Goal: Task Accomplishment & Management: Use online tool/utility

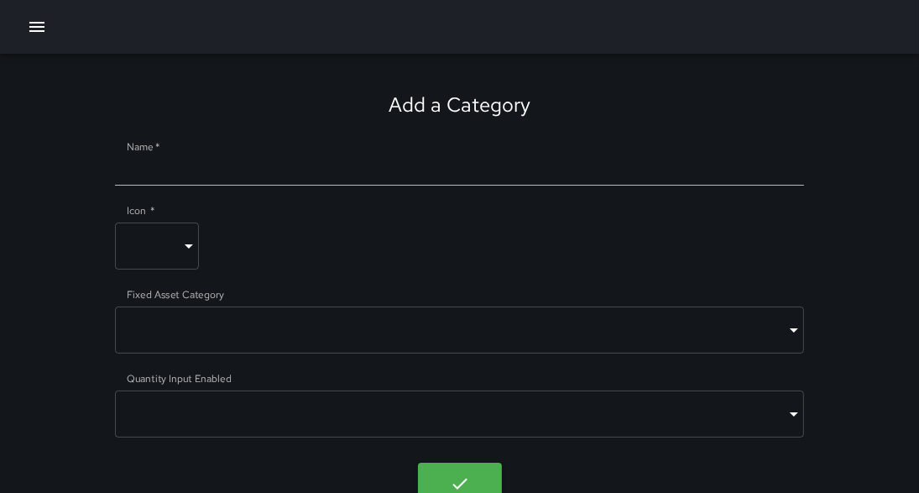
click at [43, 27] on icon "button" at bounding box center [36, 27] width 15 height 10
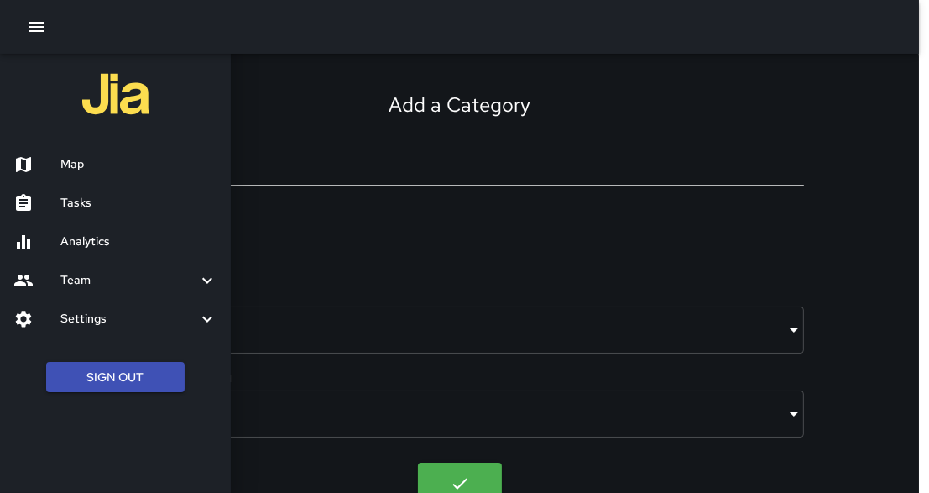
click at [81, 174] on div "Map" at bounding box center [115, 164] width 231 height 39
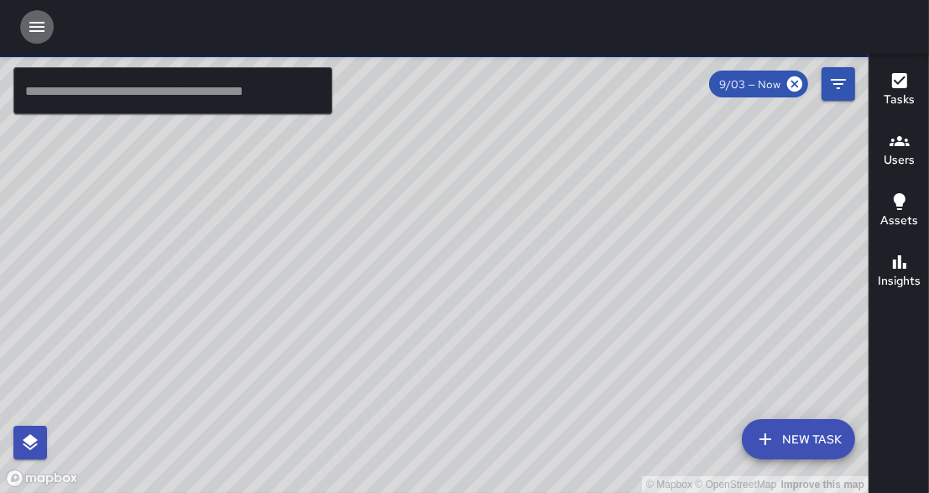
click at [35, 20] on icon "button" at bounding box center [37, 27] width 20 height 20
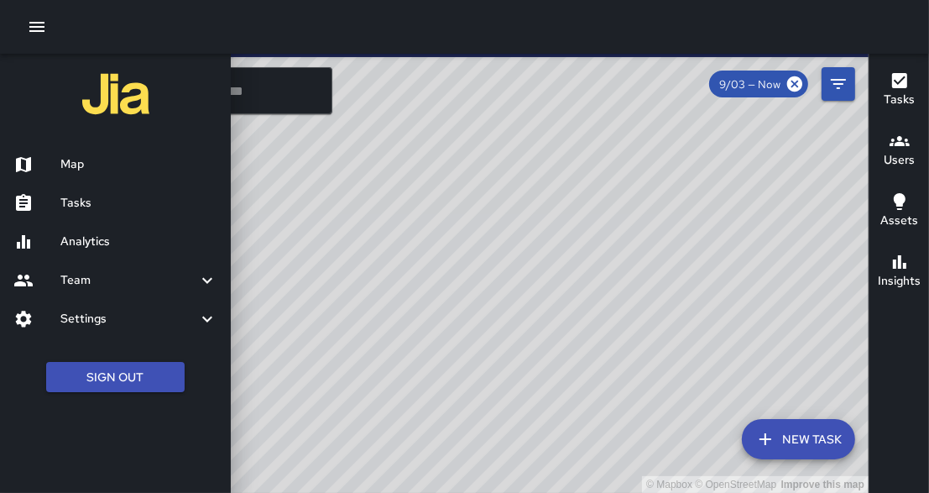
click at [63, 205] on h6 "Tasks" at bounding box center [138, 203] width 157 height 18
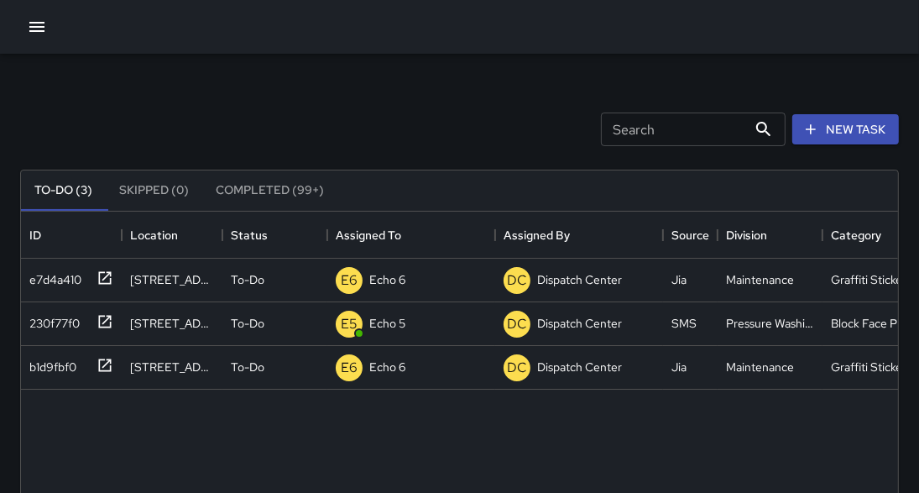
scroll to position [701, 867]
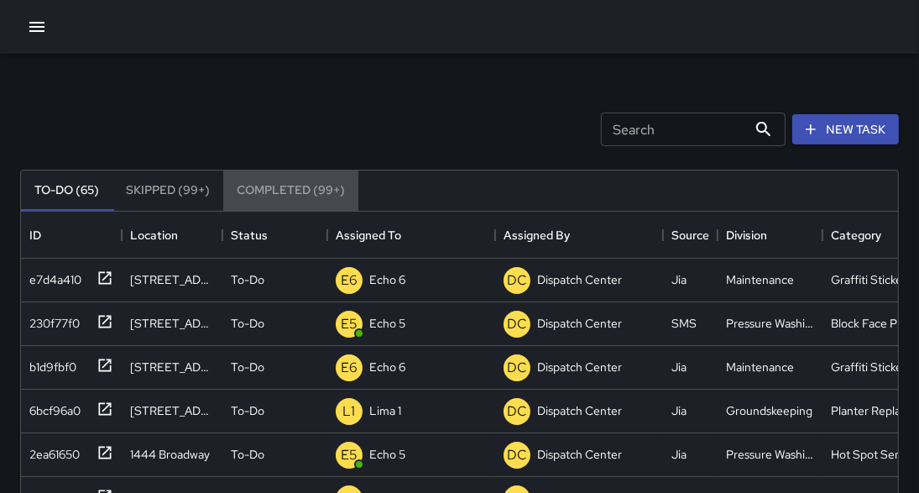
click at [310, 188] on button "Completed (99+)" at bounding box center [290, 190] width 135 height 40
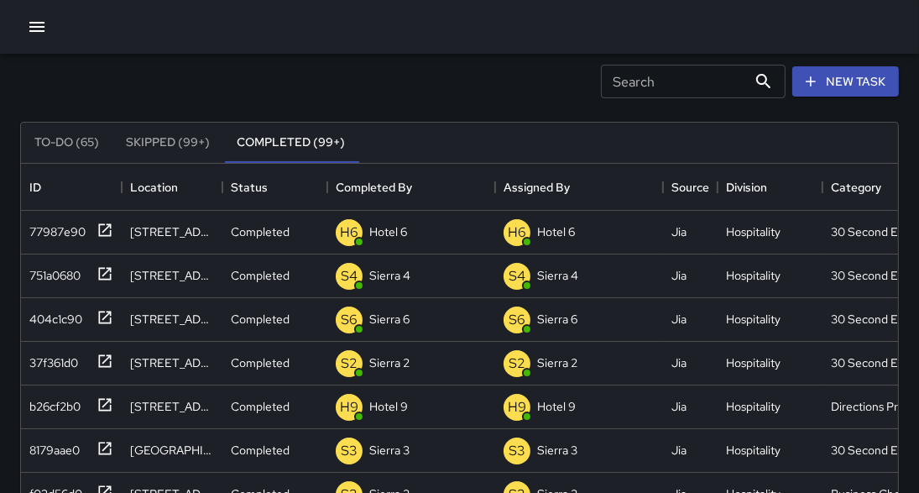
scroll to position [0, 0]
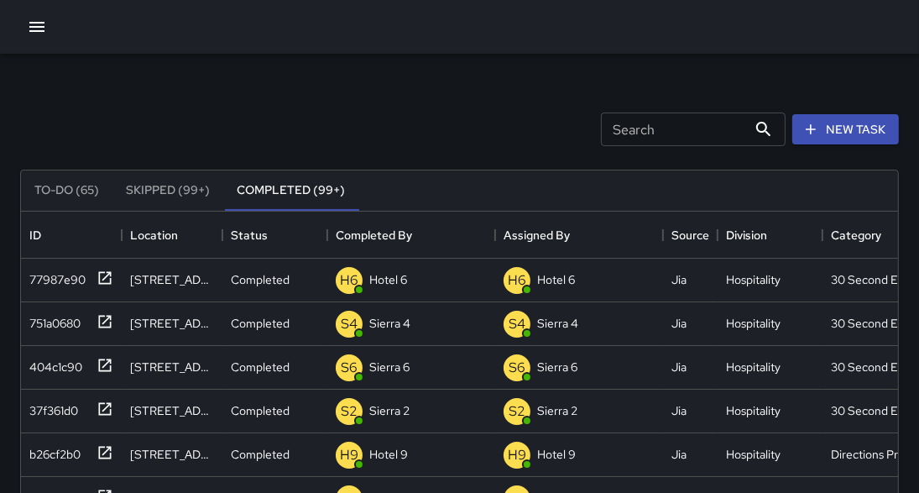
click at [653, 127] on input "Search" at bounding box center [674, 129] width 146 height 34
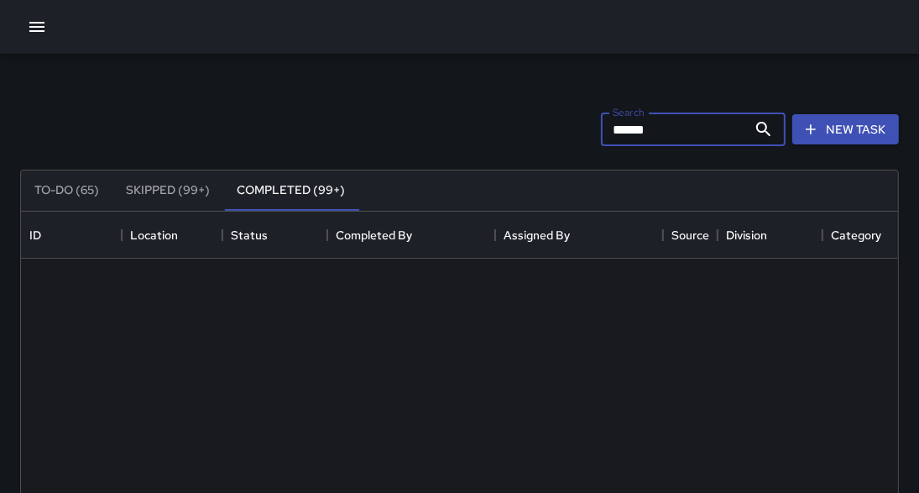
type input "******"
click at [39, 28] on icon "button" at bounding box center [37, 27] width 20 height 20
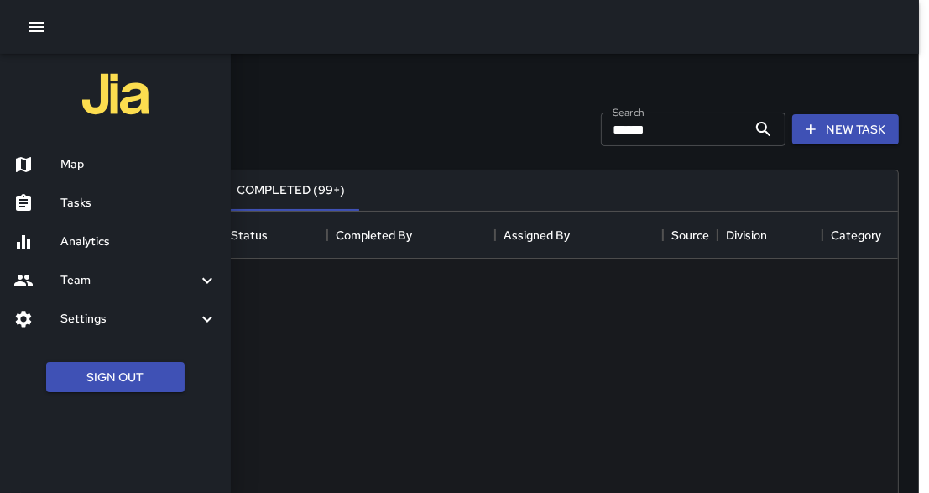
click at [339, 157] on div at bounding box center [464, 246] width 929 height 493
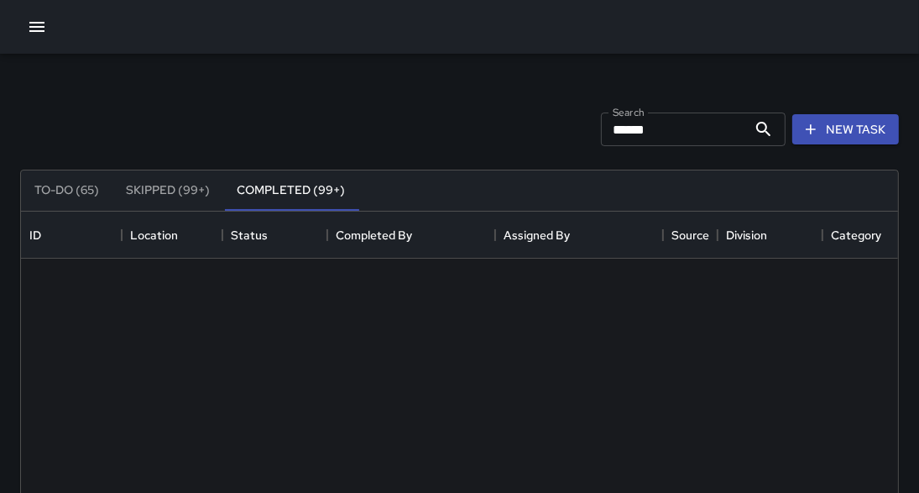
click at [41, 21] on icon "button" at bounding box center [37, 27] width 20 height 20
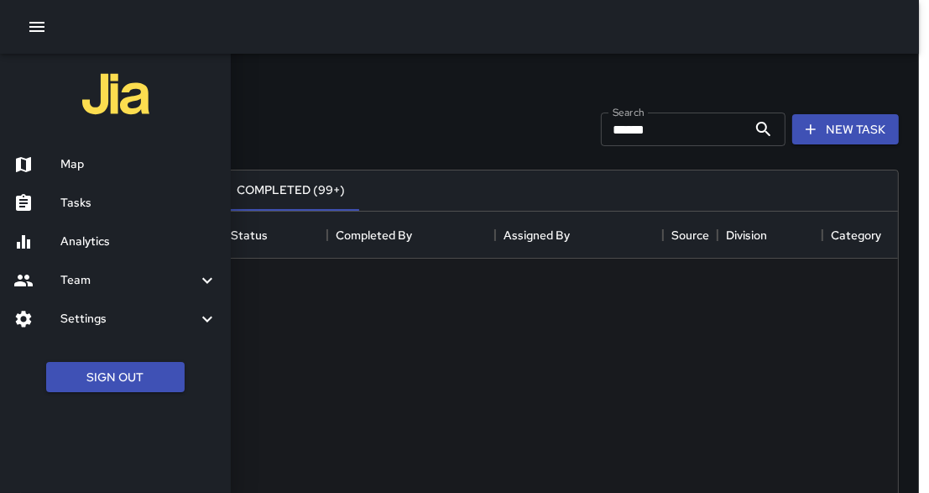
click at [95, 211] on div "Tasks" at bounding box center [115, 203] width 231 height 39
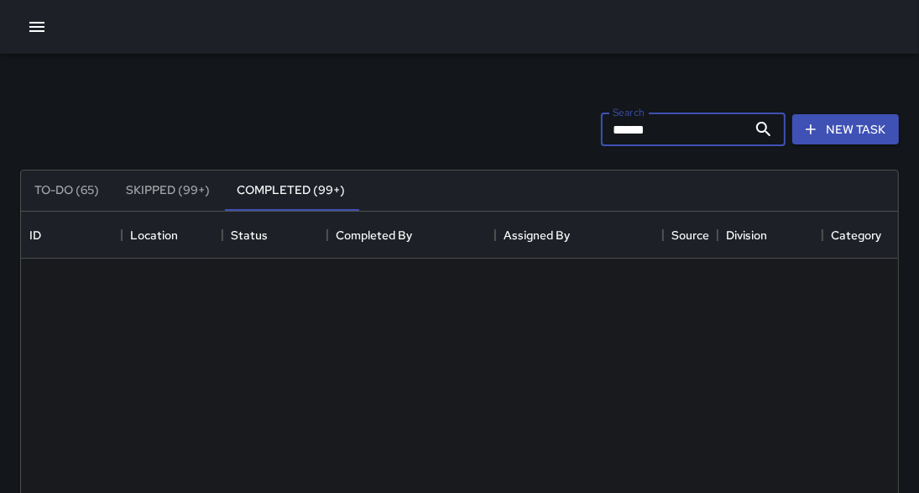
click at [695, 130] on input "******" at bounding box center [674, 129] width 146 height 34
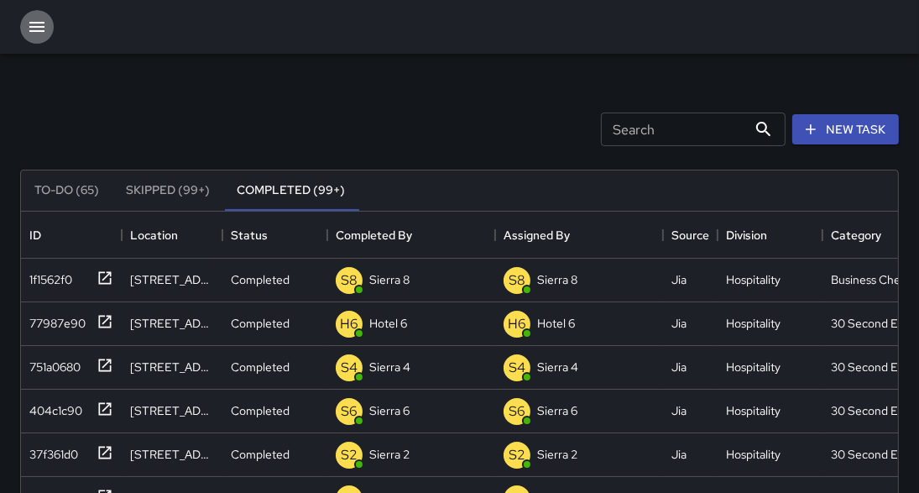
click at [33, 34] on icon "button" at bounding box center [37, 27] width 20 height 20
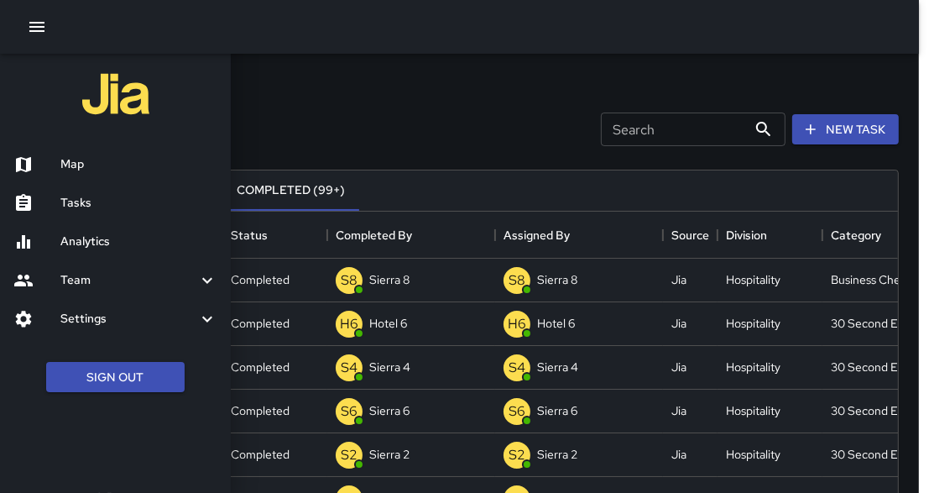
click at [76, 175] on div "Map" at bounding box center [115, 164] width 231 height 39
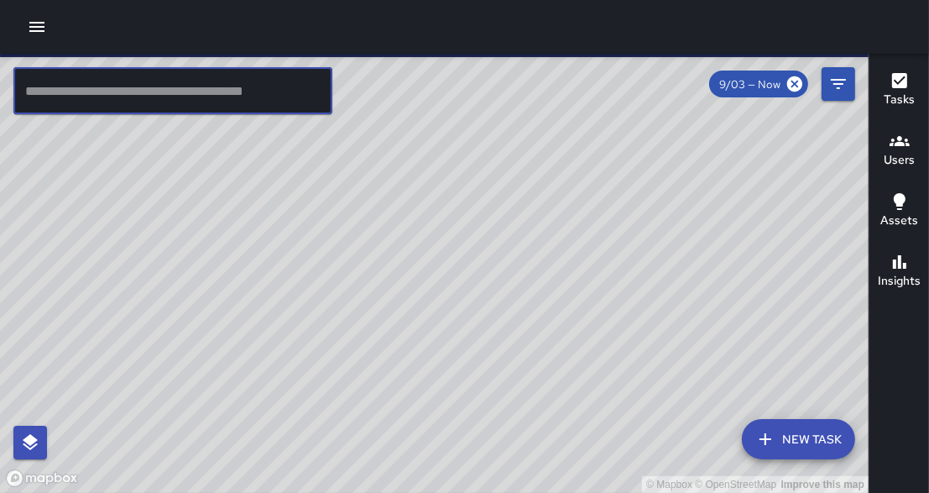
click at [261, 103] on input "text" at bounding box center [172, 90] width 319 height 47
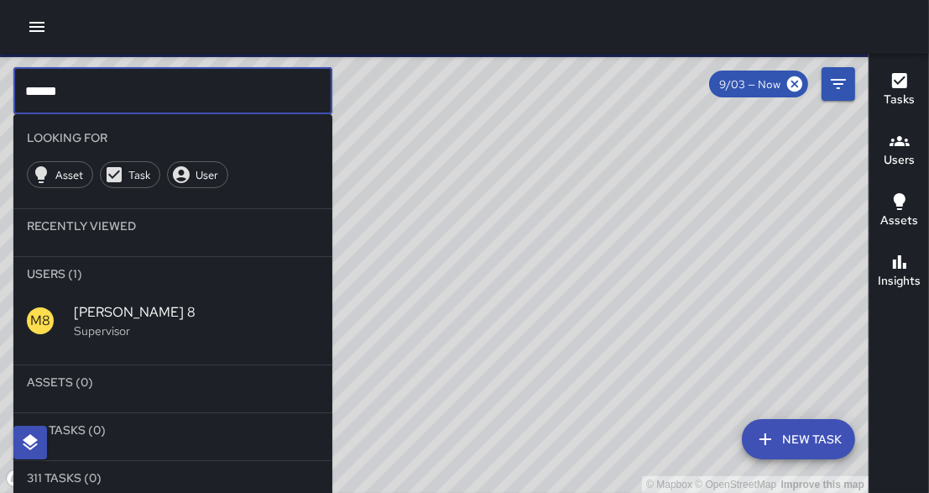
click at [104, 304] on span "[PERSON_NAME] 8" at bounding box center [196, 312] width 245 height 20
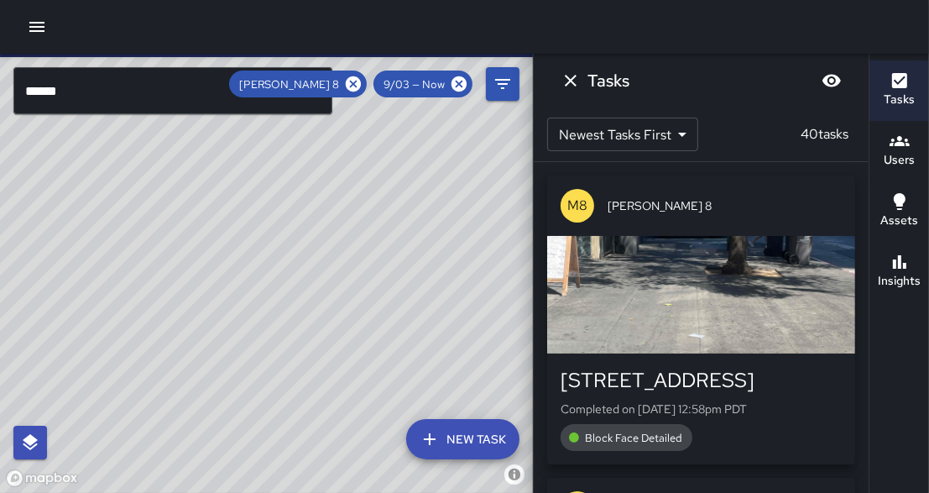
drag, startPoint x: 330, startPoint y: 354, endPoint x: 362, endPoint y: 353, distance: 31.9
click at [362, 353] on div "© Mapbox © OpenStreetMap Improve this map" at bounding box center [266, 273] width 533 height 439
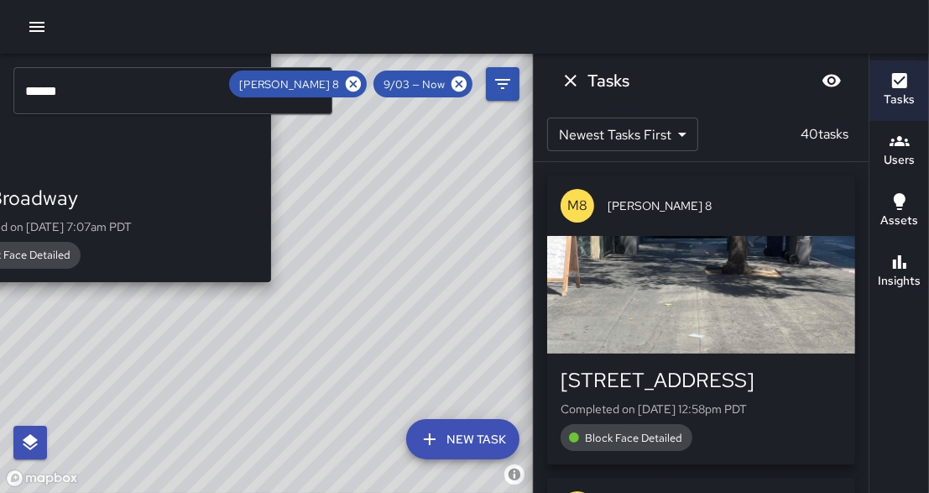
click at [279, 292] on div "© Mapbox © OpenStreetMap Improve this map M8 [PERSON_NAME] 8 [GEOGRAPHIC_DATA] …" at bounding box center [266, 273] width 533 height 439
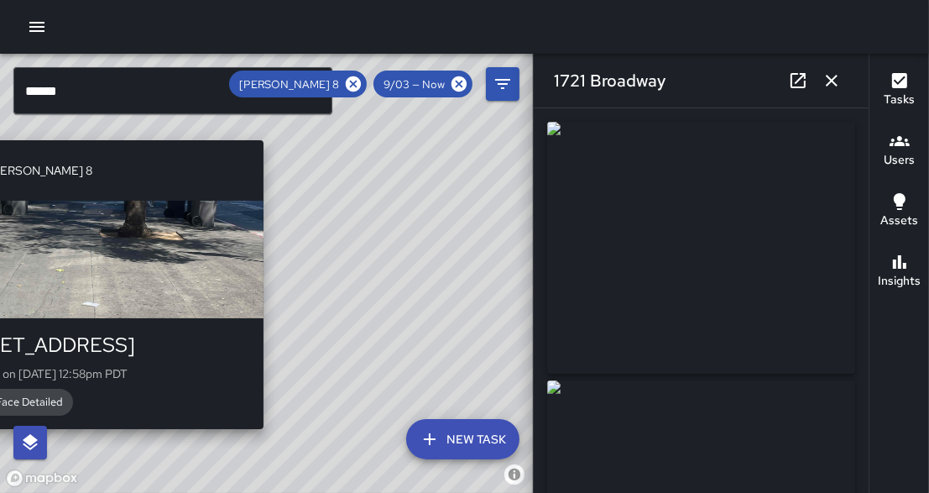
click at [268, 444] on div "© Mapbox © OpenStreetMap Improve this map M8 [PERSON_NAME] 8 [STREET_ADDRESS] C…" at bounding box center [266, 273] width 533 height 439
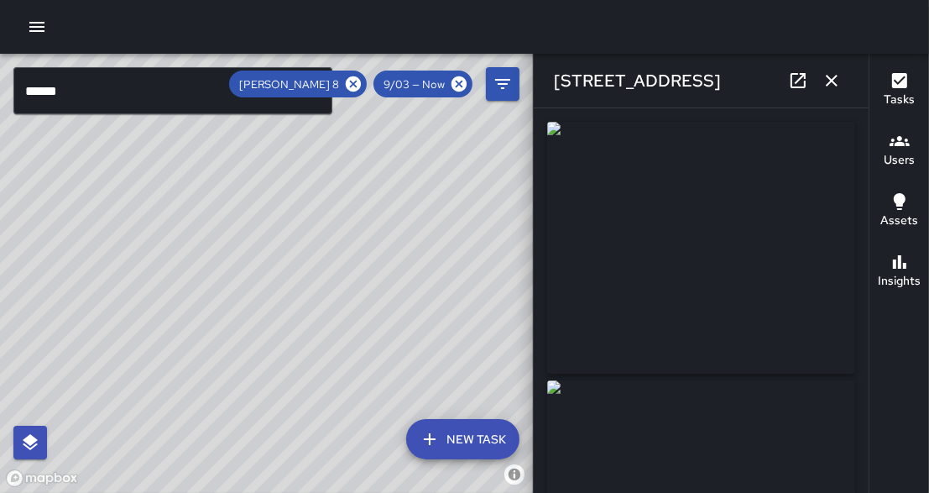
click at [830, 82] on icon "button" at bounding box center [832, 81] width 12 height 12
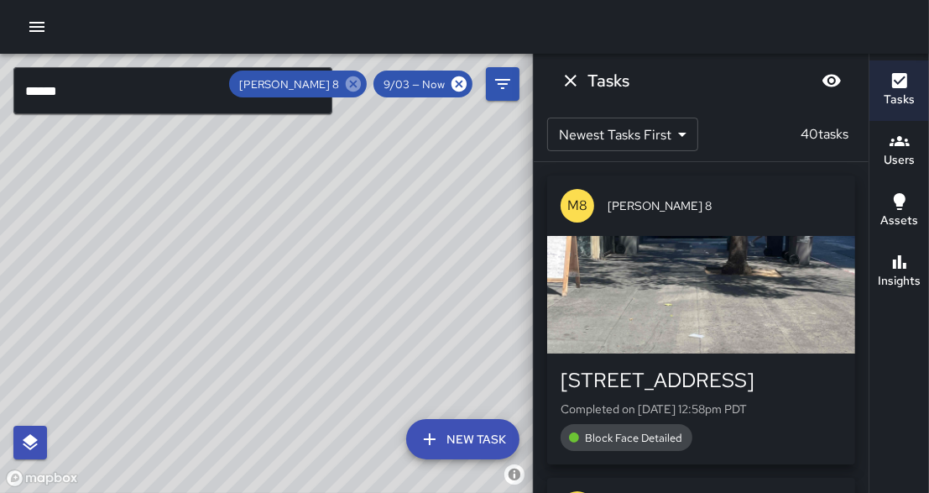
click at [351, 84] on icon at bounding box center [353, 83] width 15 height 15
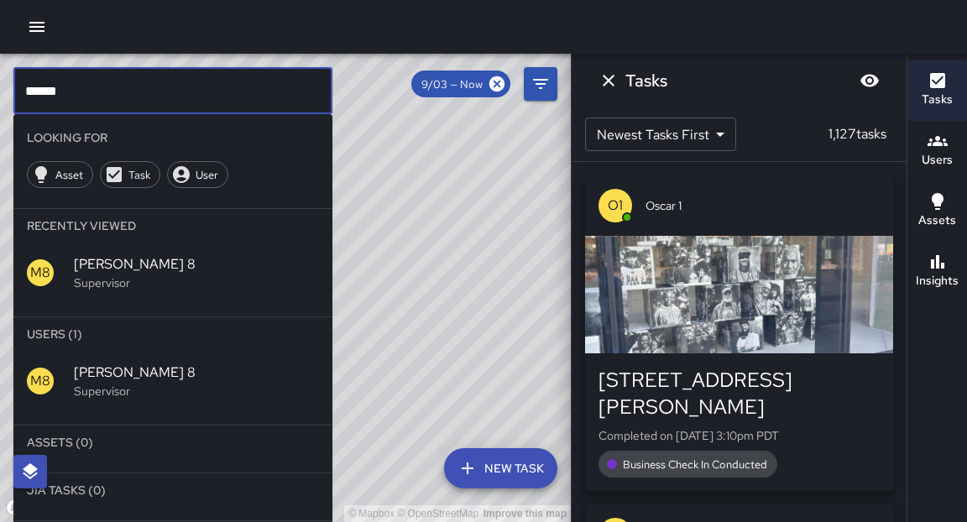
click at [211, 101] on input "******" at bounding box center [172, 90] width 319 height 47
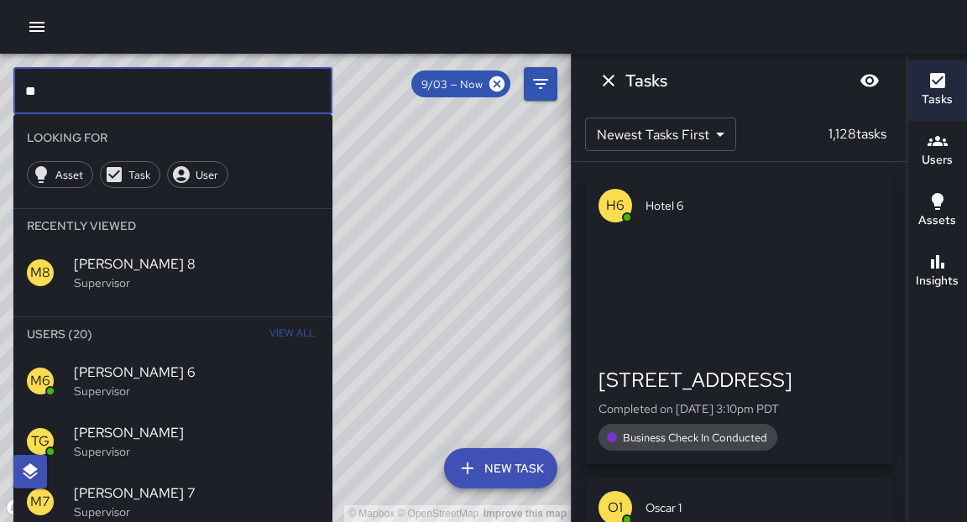
type input "*"
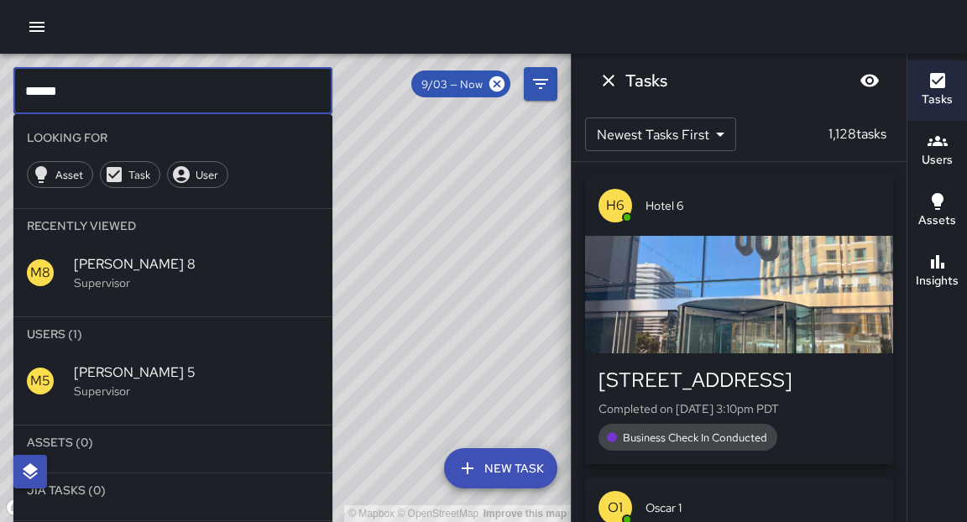
type input "******"
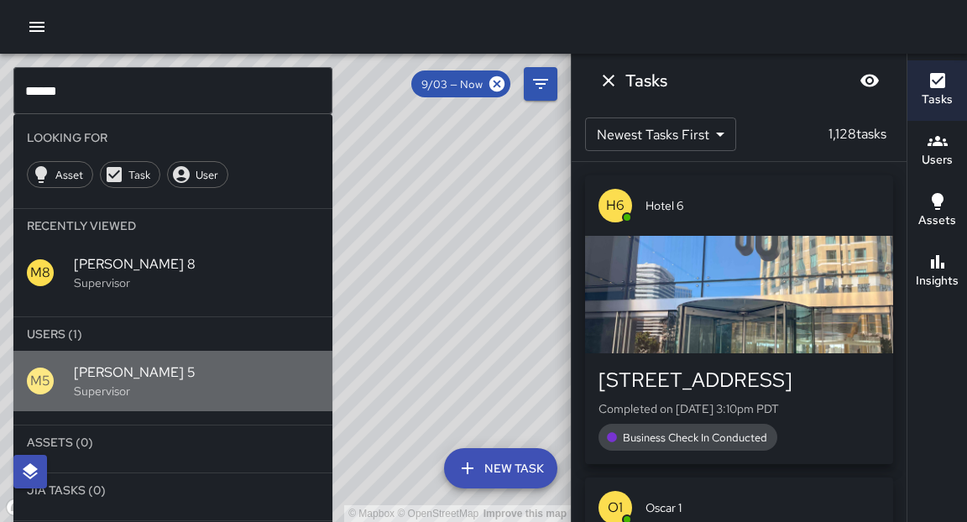
click at [93, 384] on p "Supervisor" at bounding box center [196, 391] width 245 height 17
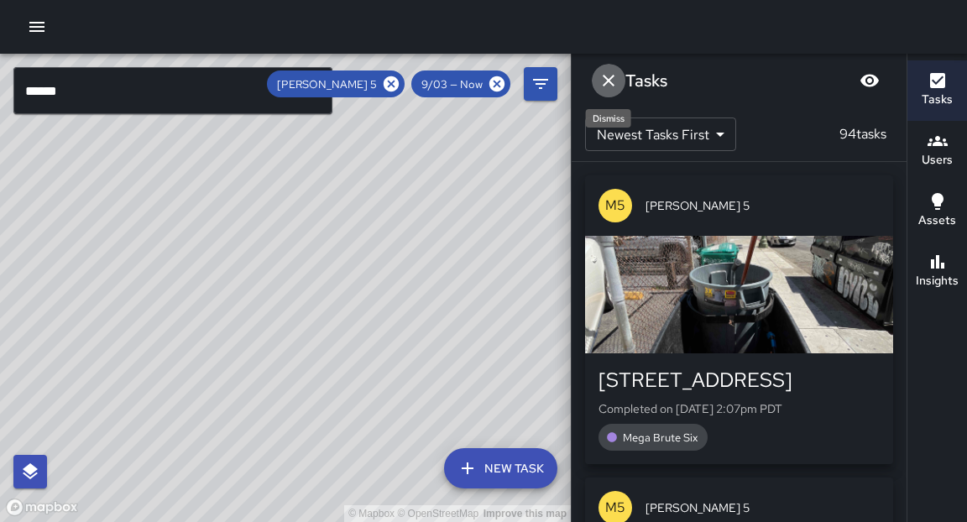
click at [619, 78] on button "Dismiss" at bounding box center [609, 81] width 34 height 34
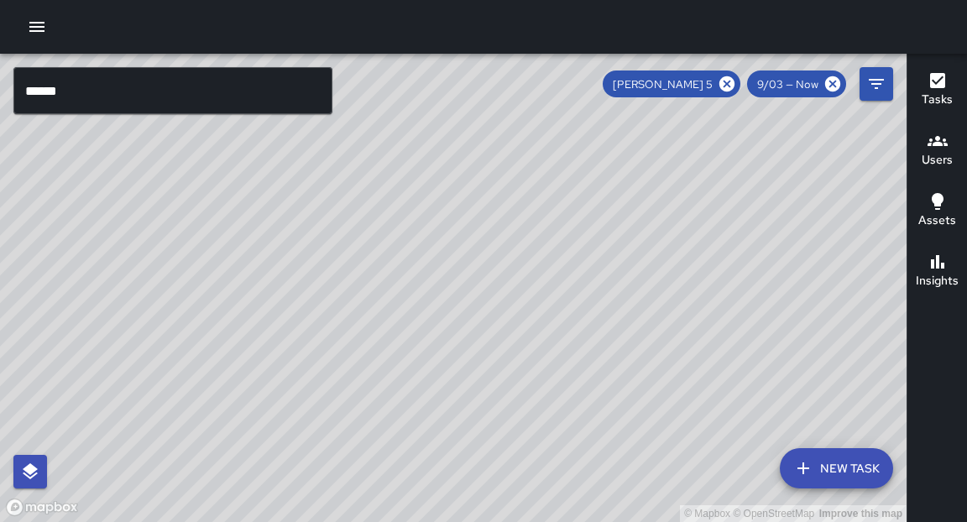
click at [541, 312] on div "© Mapbox © OpenStreetMap Improve this map" at bounding box center [453, 288] width 906 height 468
click at [450, 492] on div "© Mapbox © OpenStreetMap Improve this map" at bounding box center [453, 288] width 906 height 468
drag, startPoint x: 519, startPoint y: 435, endPoint x: 375, endPoint y: 512, distance: 163.7
click at [384, 492] on div "© Mapbox © OpenStreetMap Improve this map" at bounding box center [453, 288] width 906 height 468
click at [727, 87] on icon at bounding box center [726, 83] width 15 height 15
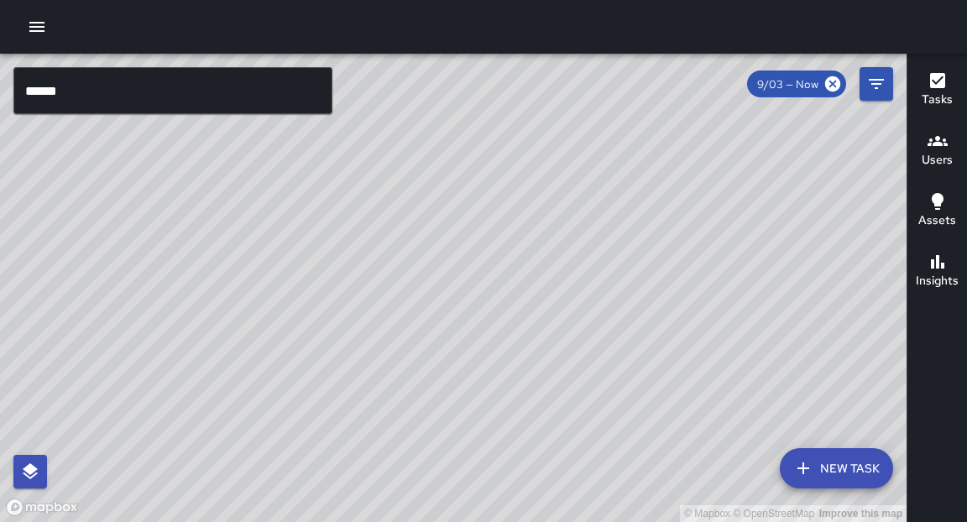
click at [480, 415] on div "© Mapbox © OpenStreetMap Improve this map" at bounding box center [453, 288] width 906 height 468
click at [34, 31] on icon "button" at bounding box center [36, 27] width 15 height 10
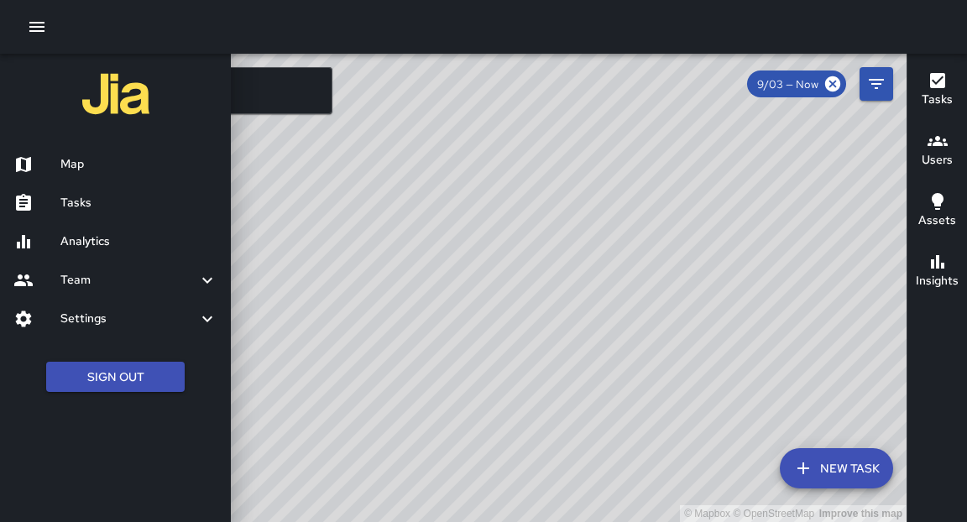
click at [79, 234] on h6 "Analytics" at bounding box center [138, 241] width 157 height 18
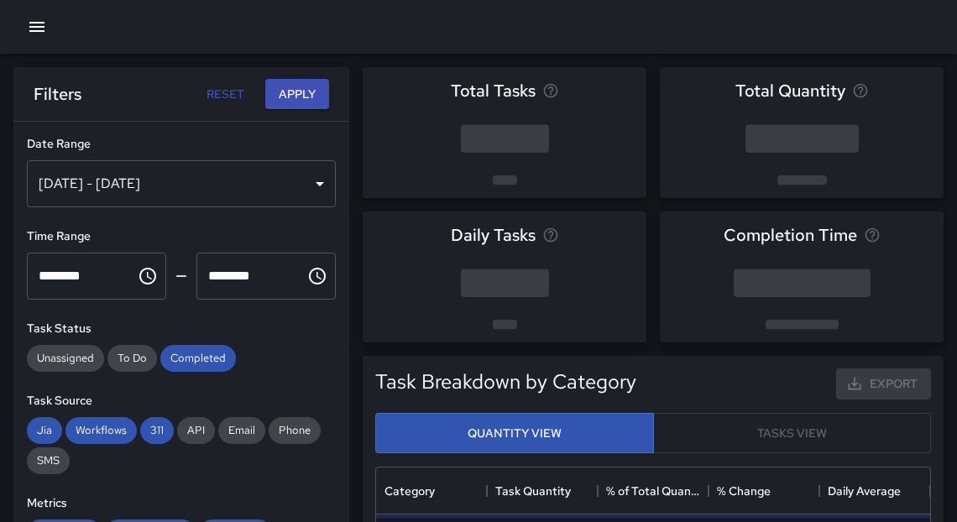
scroll to position [492, 544]
click at [273, 194] on div "[DATE] - [DATE]" at bounding box center [181, 183] width 309 height 47
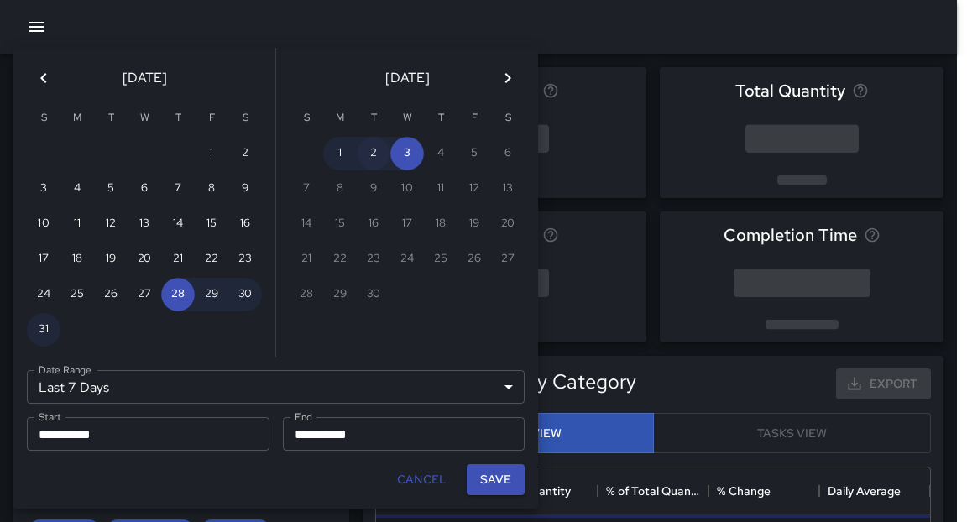
click at [375, 156] on button "2" at bounding box center [374, 154] width 34 height 34
type input "******"
type input "**********"
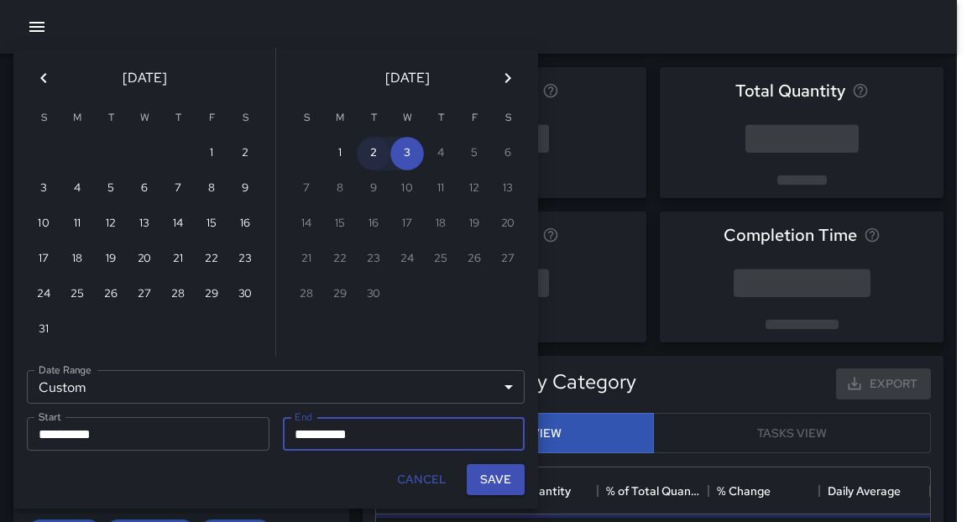
click at [375, 156] on button "2" at bounding box center [374, 154] width 34 height 34
type input "**********"
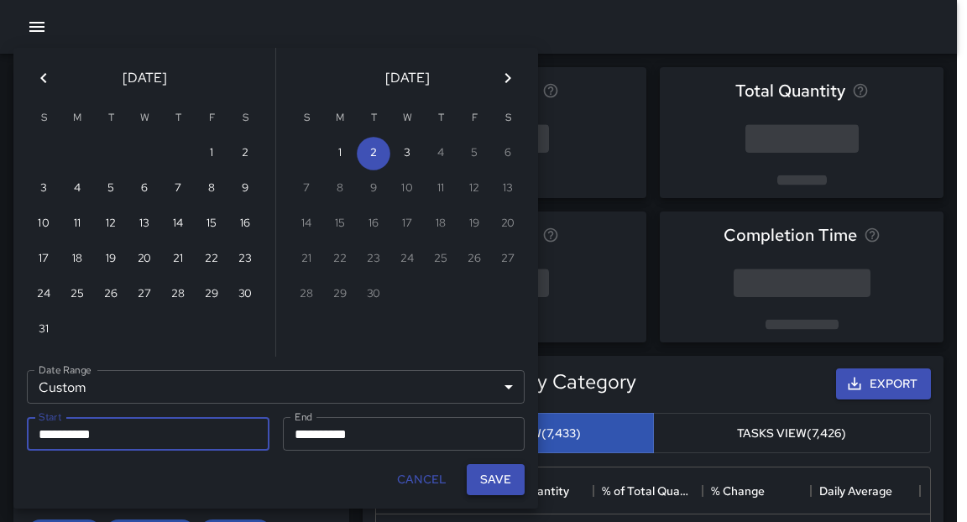
click at [501, 477] on button "Save" at bounding box center [496, 479] width 58 height 31
type input "**********"
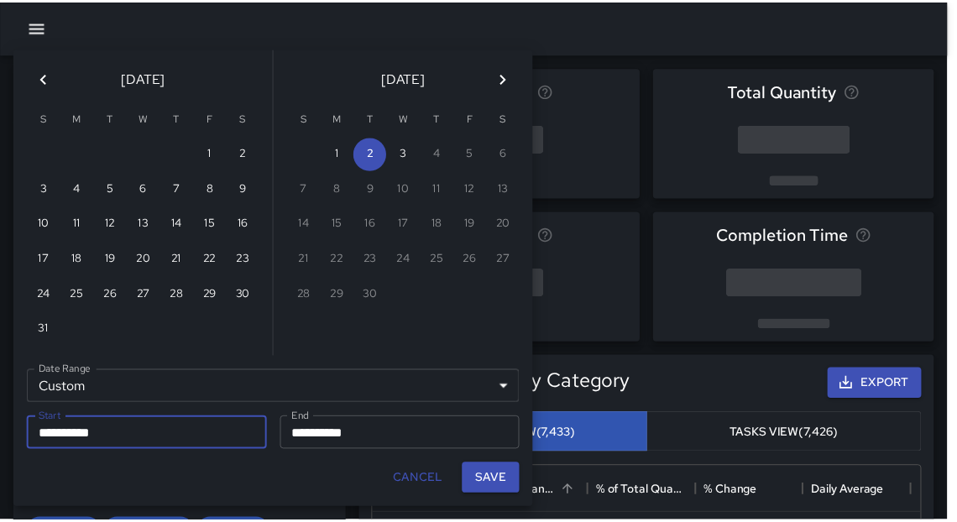
scroll to position [10, 10]
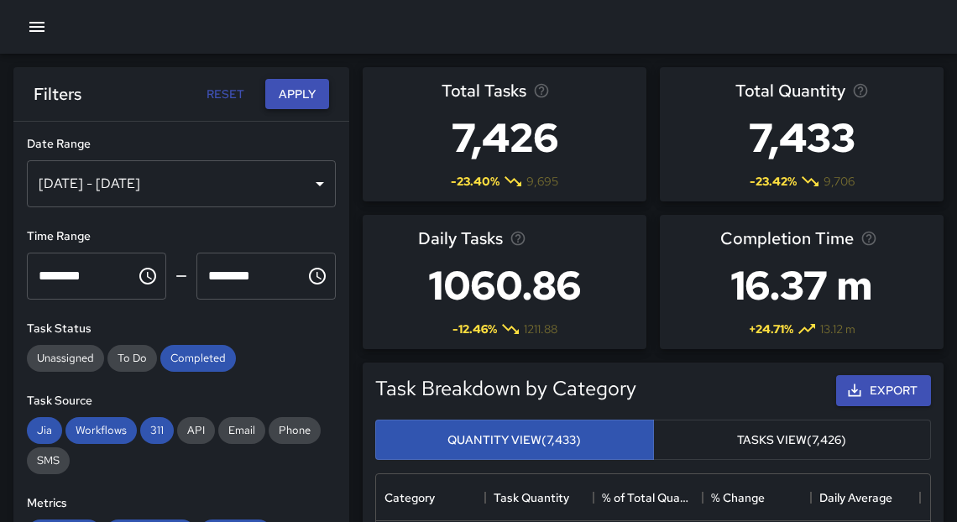
click at [321, 93] on button "Apply" at bounding box center [297, 94] width 64 height 31
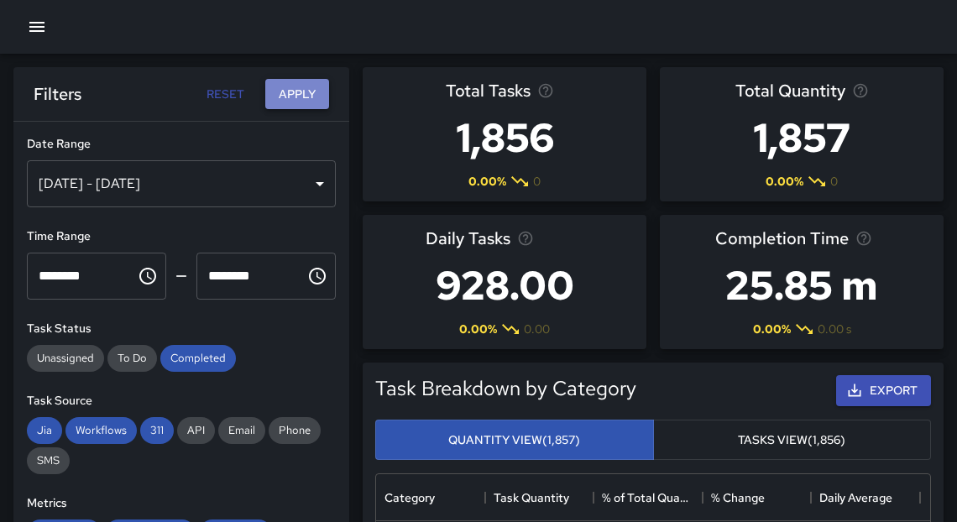
click at [316, 97] on button "Apply" at bounding box center [297, 94] width 64 height 31
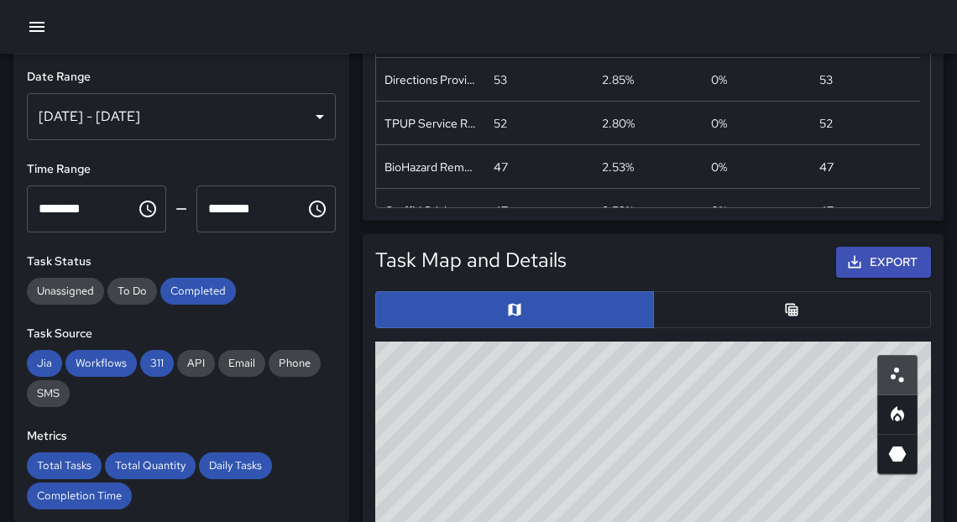
scroll to position [903, 0]
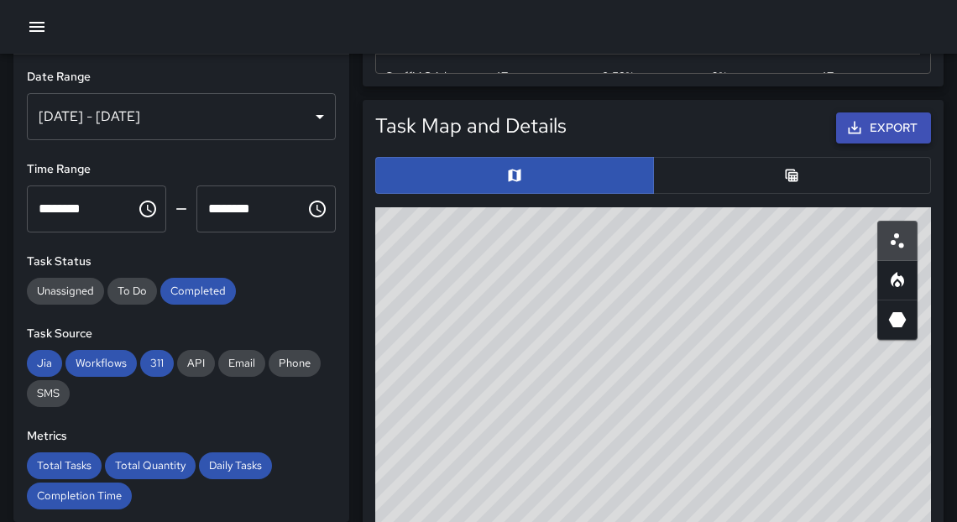
click at [868, 137] on button "Export" at bounding box center [883, 127] width 95 height 31
